Goal: Subscribe to service/newsletter

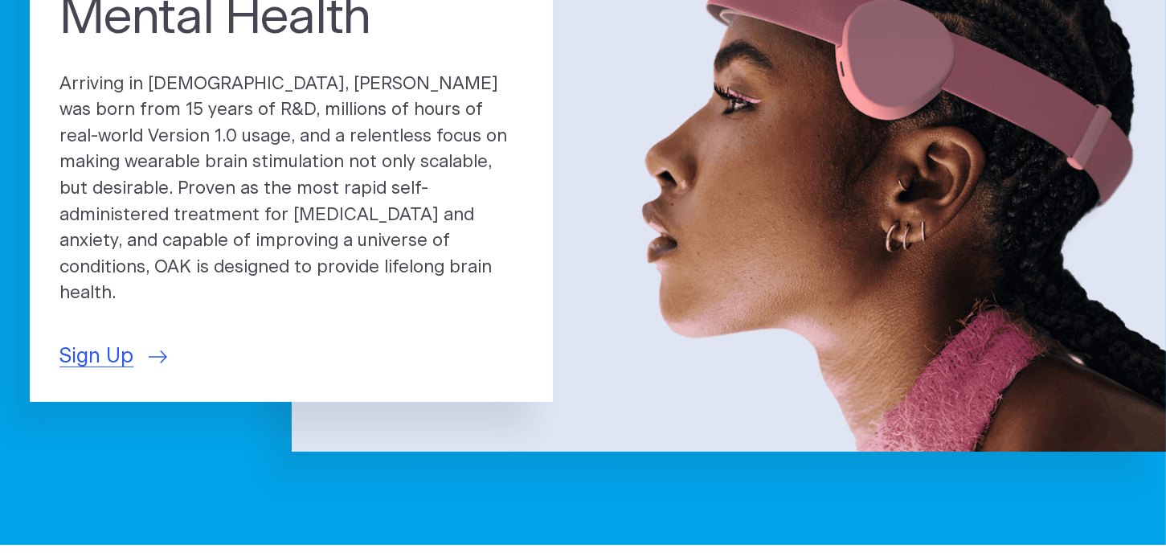
scroll to position [254, 0]
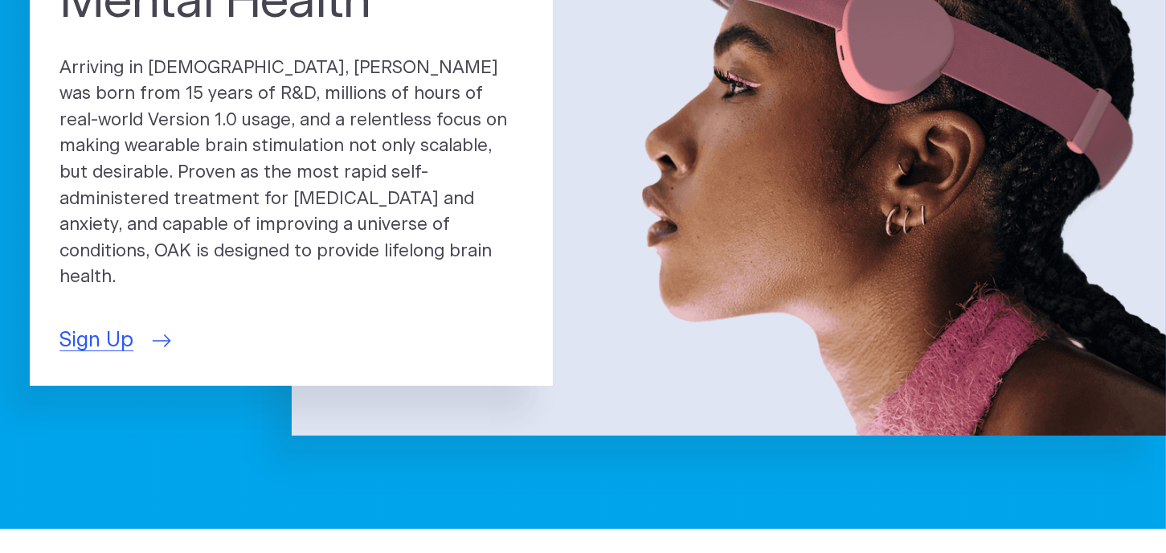
click at [90, 325] on span "Sign Up" at bounding box center [96, 340] width 74 height 31
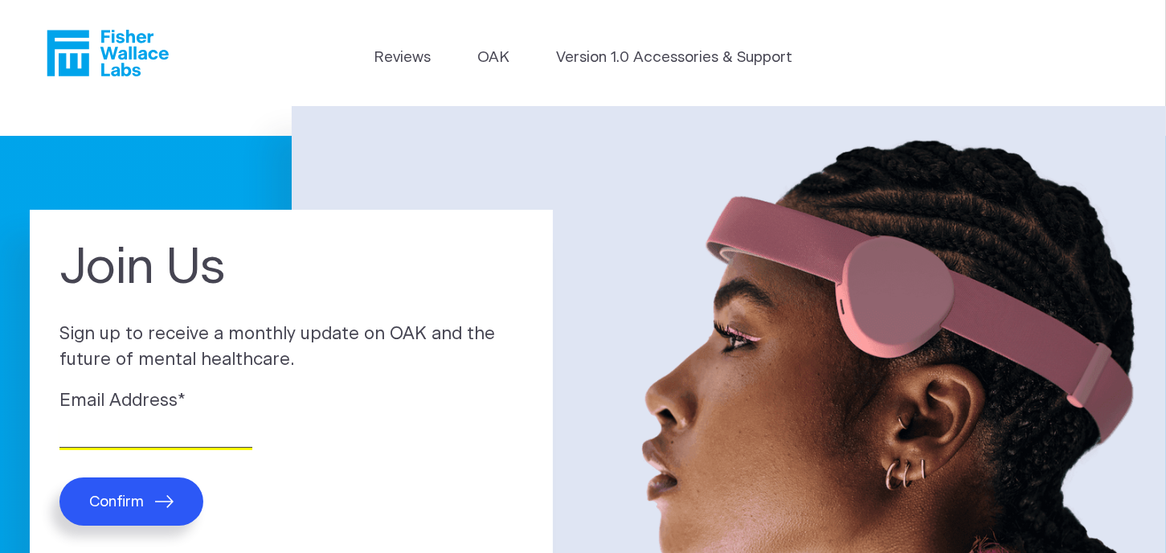
click at [96, 432] on input "Email Address *" at bounding box center [155, 435] width 193 height 25
type input "horst.jana@gmail.com"
click at [117, 501] on span "Confirm" at bounding box center [116, 502] width 55 height 18
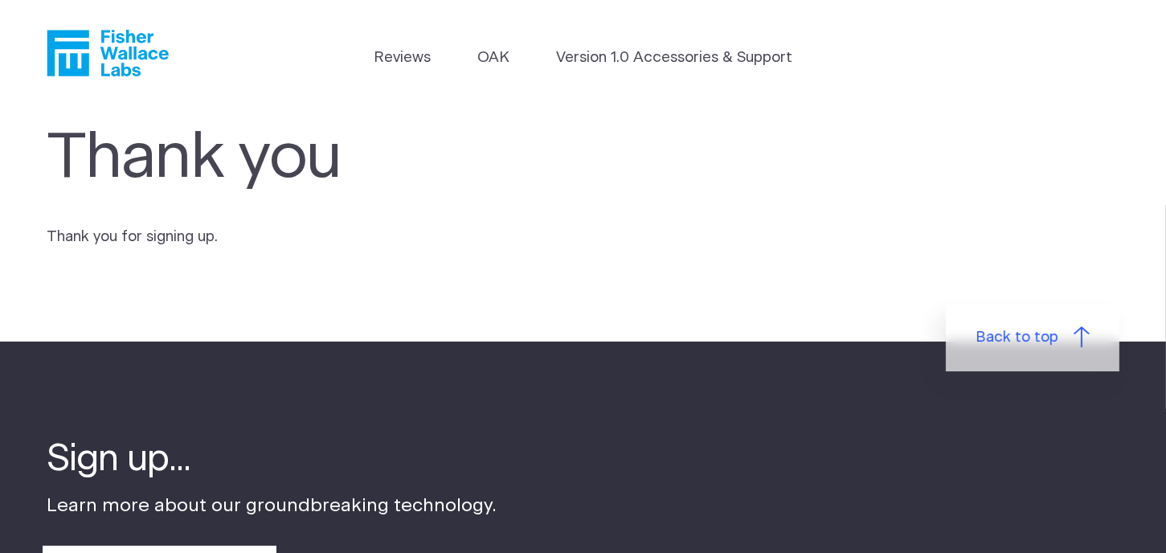
click at [910, 358] on p "Back to top" at bounding box center [583, 357] width 1166 height 30
drag, startPoint x: 1165, startPoint y: 201, endPoint x: 1160, endPoint y: 120, distance: 81.3
click at [1160, 120] on section "Thank you Thank you for signing up." at bounding box center [583, 223] width 1166 height 235
click at [459, 30] on header "Reviews OAK Version 1.0 Accessories & Support" at bounding box center [583, 53] width 1166 height 106
